Goal: Information Seeking & Learning: Learn about a topic

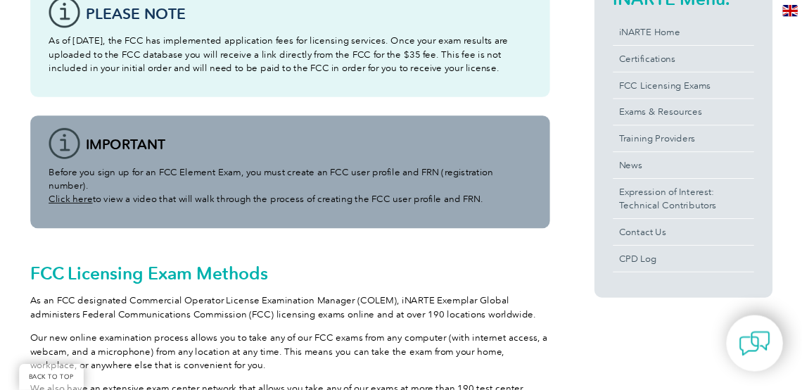
scroll to position [385, 0]
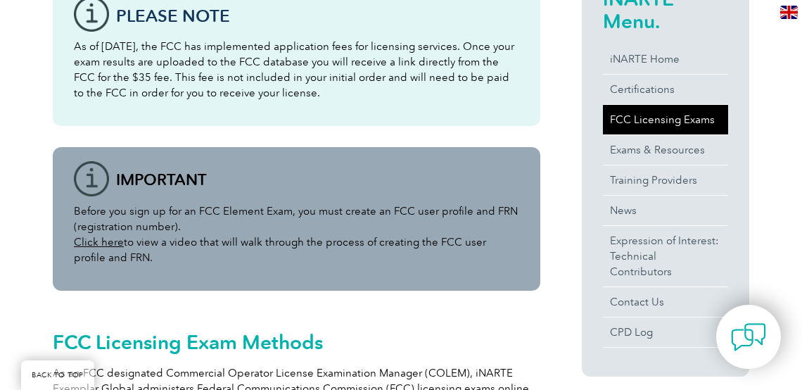
click at [612, 122] on link "FCC Licensing Exams" at bounding box center [665, 120] width 125 height 30
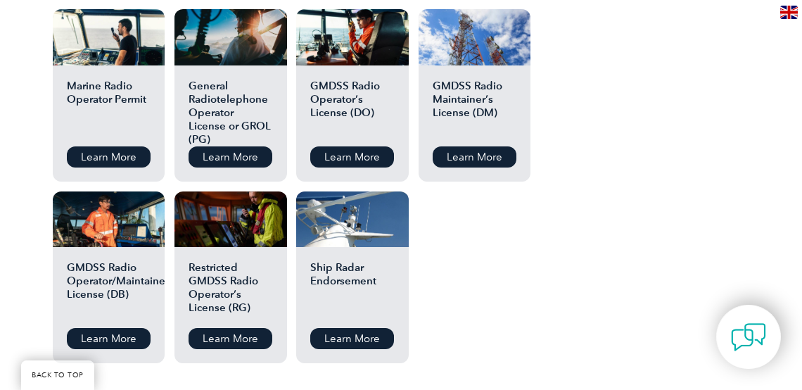
scroll to position [1749, 0]
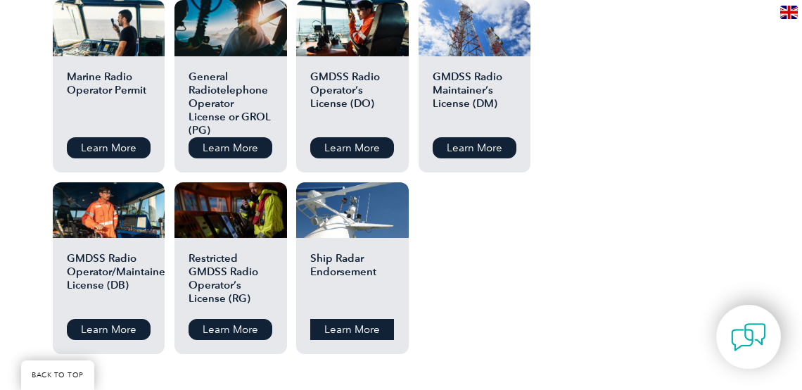
click at [361, 325] on link "Learn More" at bounding box center [352, 328] width 84 height 21
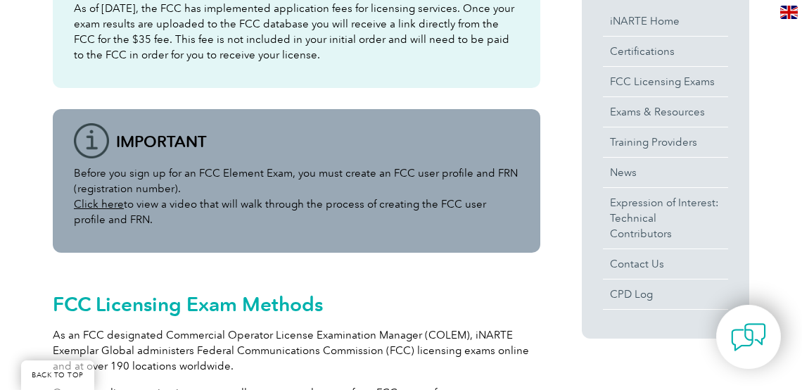
scroll to position [405, 0]
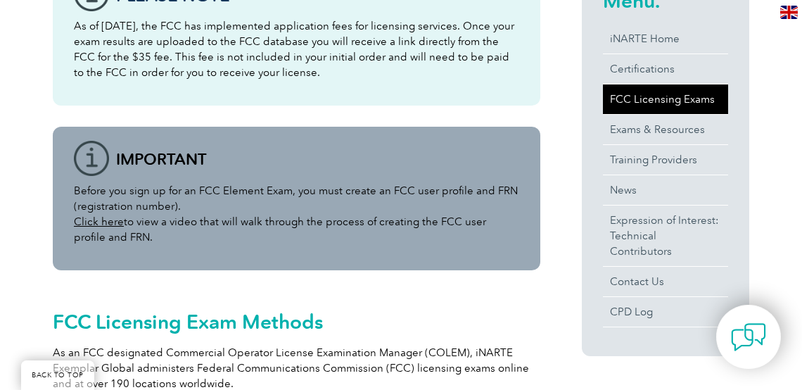
click at [714, 97] on link "FCC Licensing Exams" at bounding box center [665, 99] width 125 height 30
